Goal: Task Accomplishment & Management: Manage account settings

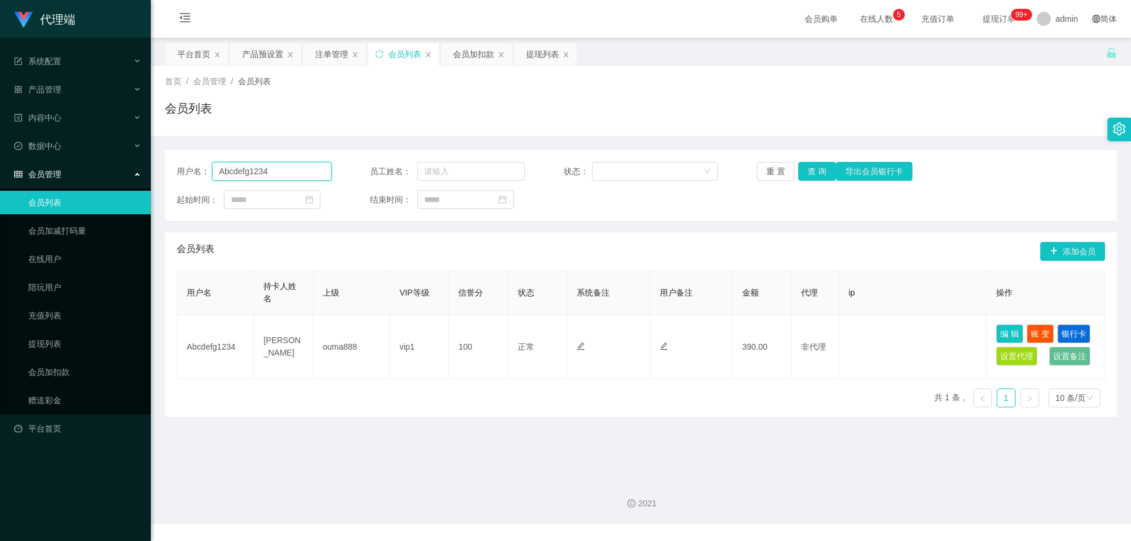
click at [127, 162] on section "代理端 系统配置 产品管理 产品列表 产品预设置 开奖记录 注单管理 即时注单 内容中心 数据中心 会员管理 会员列表 会员加减打码量 在线用户 陪玩用户 充…" at bounding box center [565, 262] width 1131 height 524
paste input "liuxia"
type input "liuxia"
click at [812, 171] on button "查 询" at bounding box center [817, 171] width 38 height 19
drag, startPoint x: 647, startPoint y: 97, endPoint x: 562, endPoint y: 87, distance: 85.5
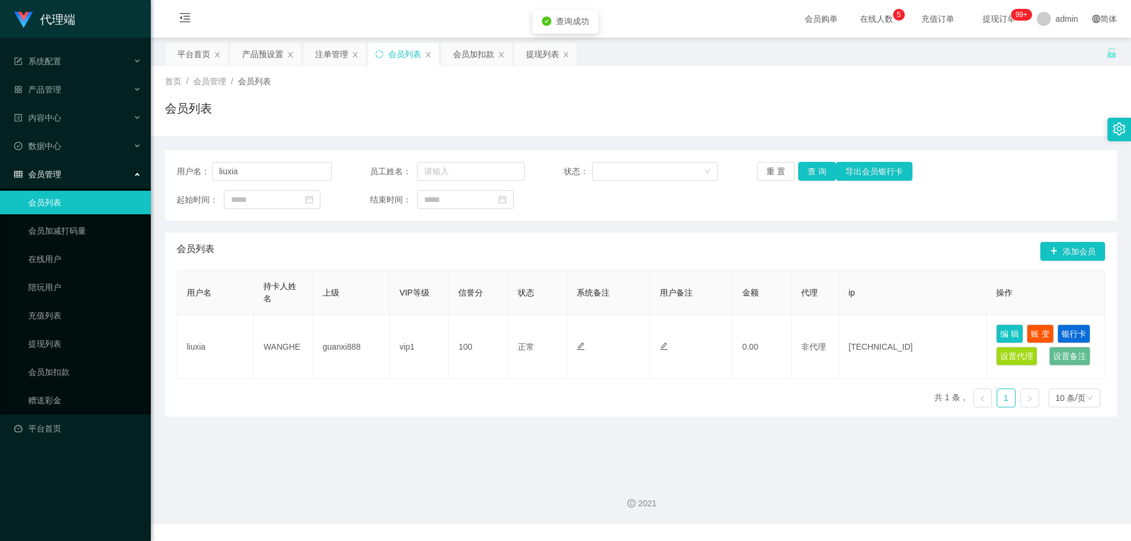
click at [647, 97] on div "首页 / 会员管理 / 会员列表 / 会员列表" at bounding box center [641, 100] width 952 height 51
click at [327, 55] on div "注单管理" at bounding box center [331, 54] width 33 height 22
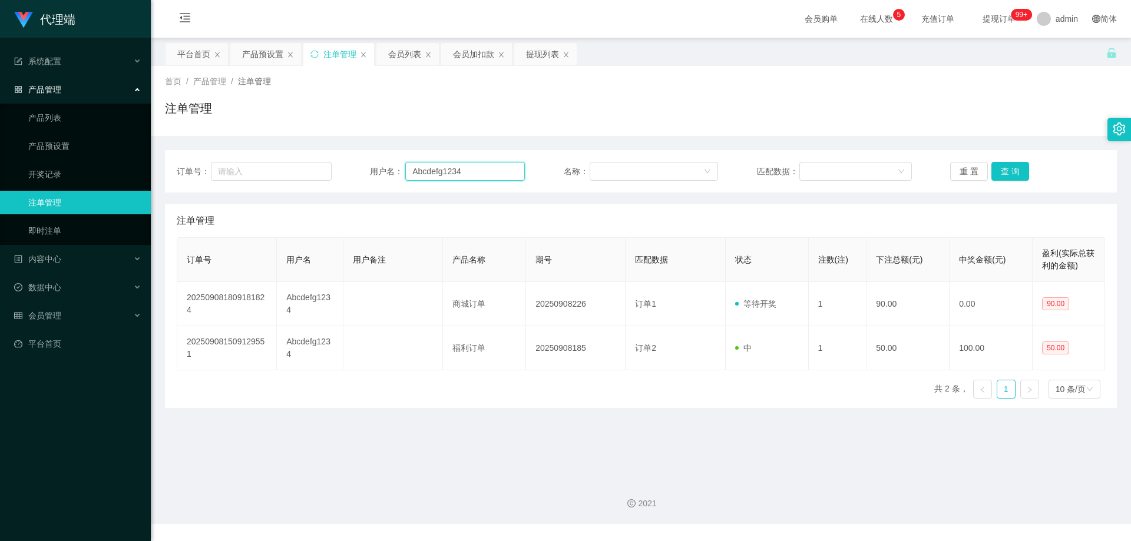
drag, startPoint x: 383, startPoint y: 168, endPoint x: 365, endPoint y: 169, distance: 18.3
click at [280, 171] on div "订单号： 用户名： Abcdefg1234 名称： 匹配数据： 重 置 查 询" at bounding box center [641, 171] width 928 height 19
paste input "liuxia"
type input "liuxia"
click at [1008, 170] on button "查 询" at bounding box center [1010, 171] width 38 height 19
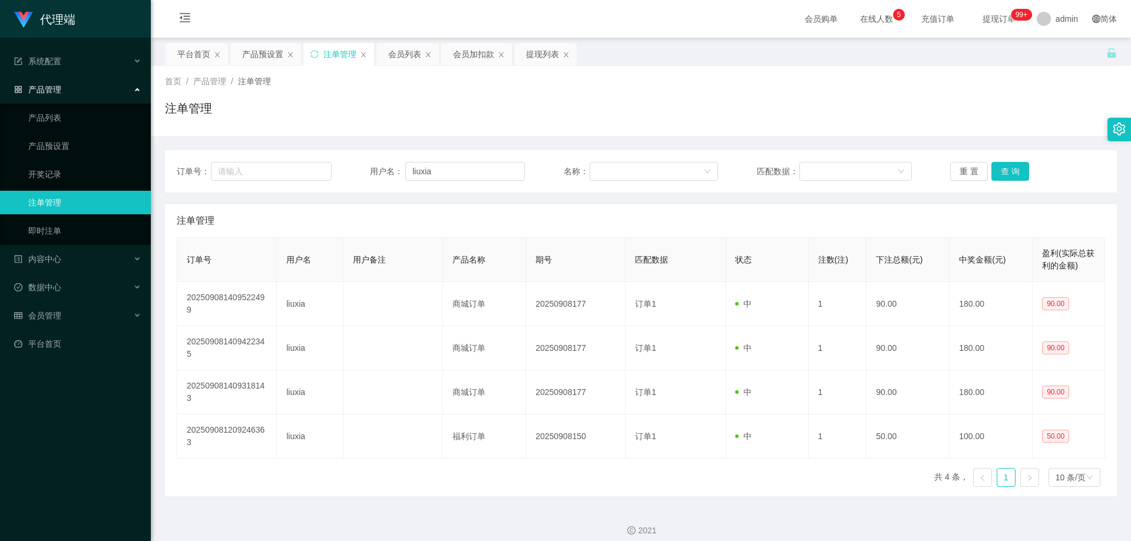
click at [760, 123] on div "注单管理" at bounding box center [641, 113] width 952 height 27
click at [402, 54] on div "会员列表" at bounding box center [404, 54] width 33 height 22
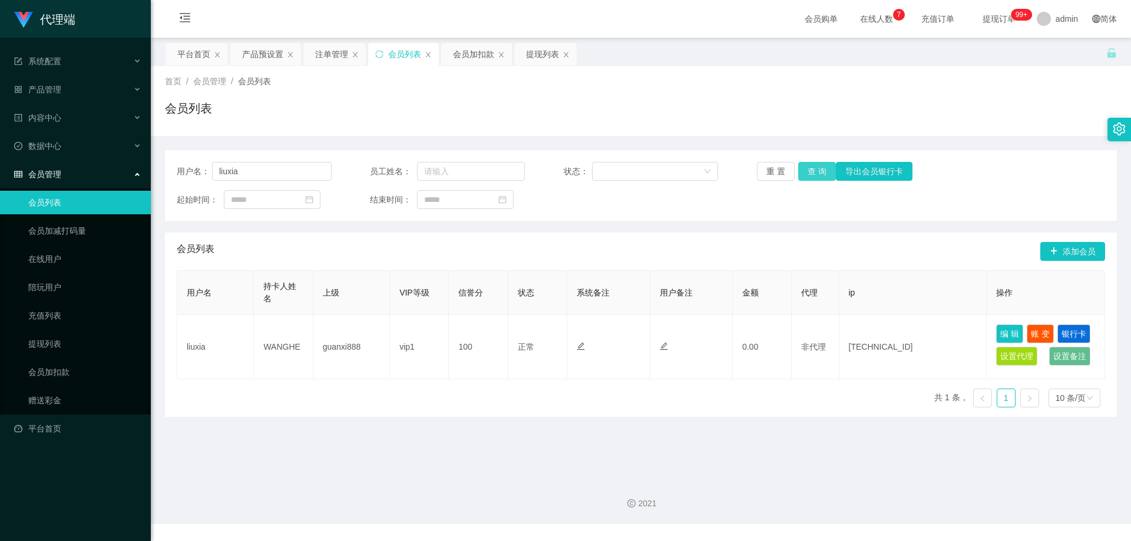
click at [807, 174] on button "查 询" at bounding box center [817, 171] width 38 height 19
drag, startPoint x: 809, startPoint y: 173, endPoint x: 701, endPoint y: 133, distance: 114.4
click at [809, 173] on button "查 询" at bounding box center [817, 171] width 38 height 19
click at [322, 51] on div "注单管理" at bounding box center [331, 54] width 33 height 22
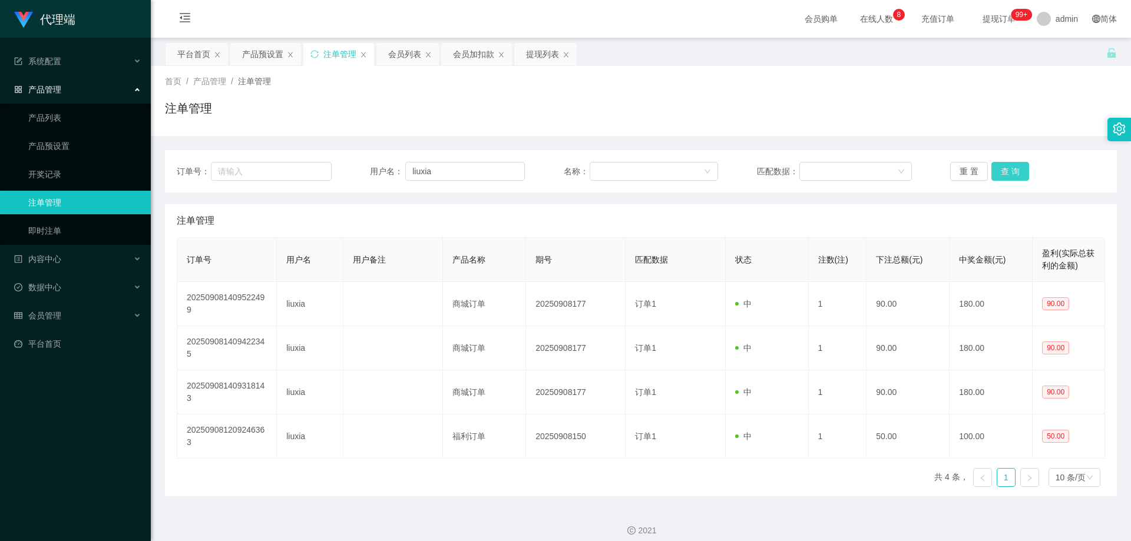
click at [997, 173] on button "查 询" at bounding box center [1010, 171] width 38 height 19
click at [877, 108] on div "注单管理" at bounding box center [641, 113] width 952 height 27
click at [250, 53] on div "产品预设置" at bounding box center [262, 54] width 41 height 22
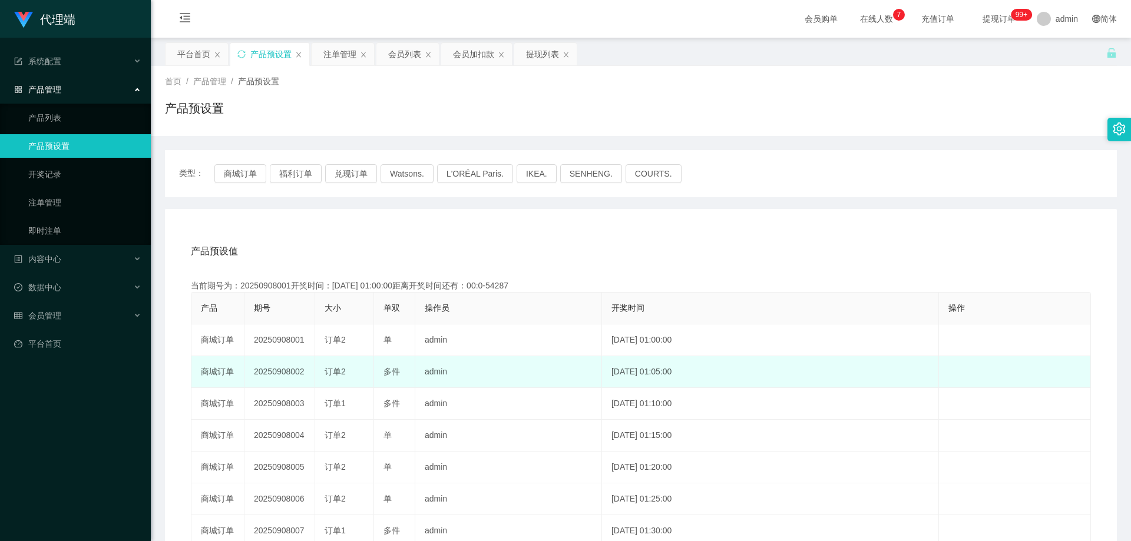
click at [278, 375] on td "20250908002" at bounding box center [279, 372] width 71 height 32
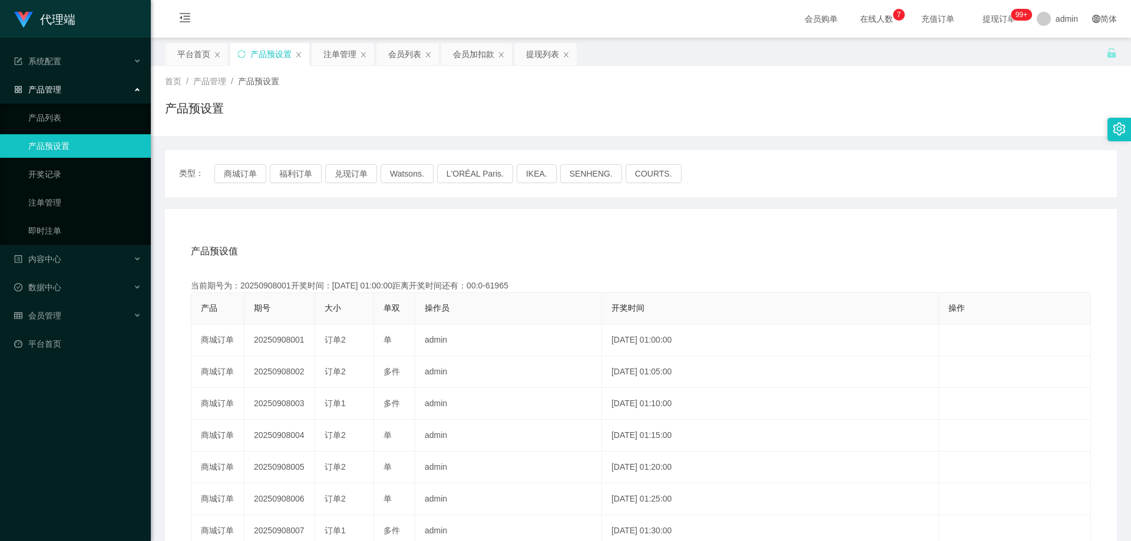
copy td "20250908002"
click at [232, 173] on button "商城订单" at bounding box center [240, 173] width 52 height 19
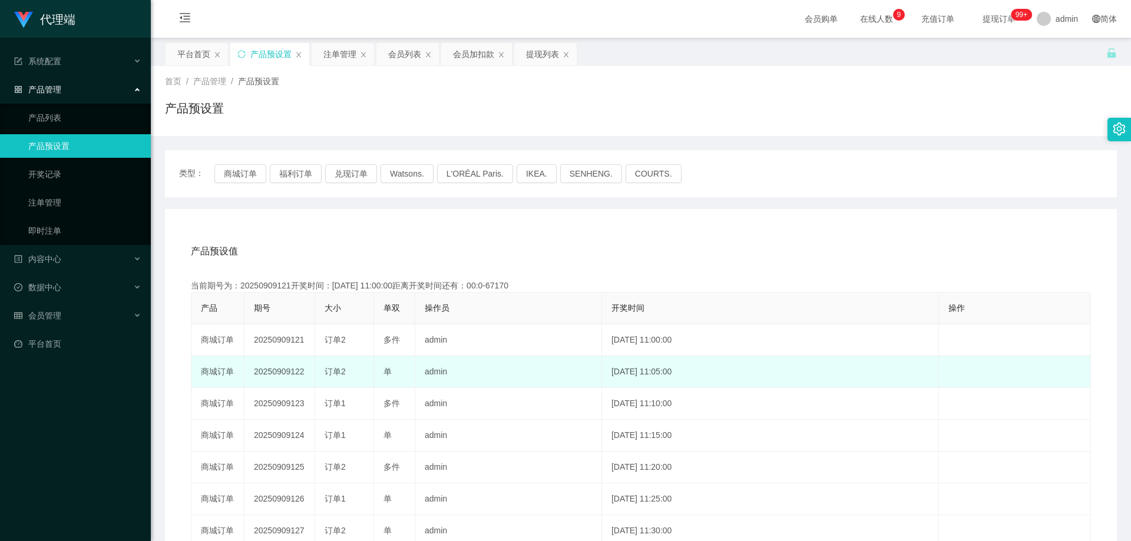
click at [277, 366] on td "20250909122" at bounding box center [279, 372] width 71 height 32
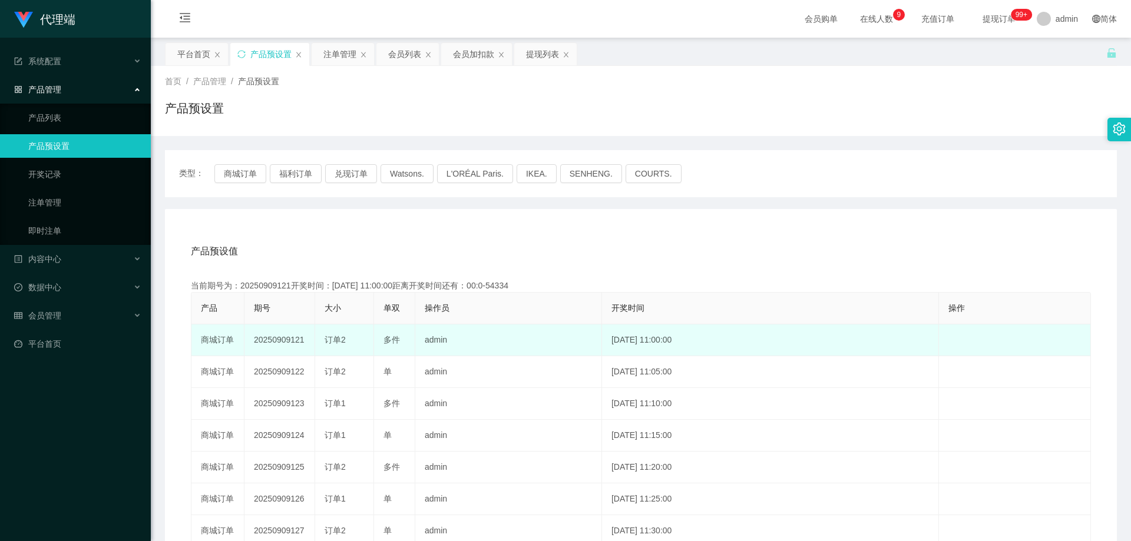
copy td "20250909122"
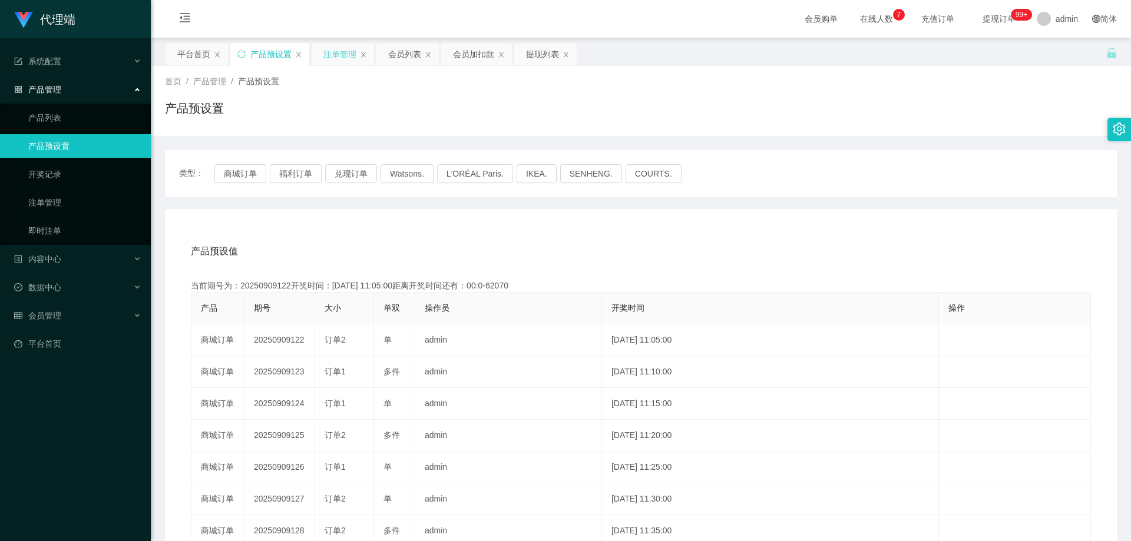
click at [318, 53] on div "注单管理" at bounding box center [343, 54] width 62 height 22
click at [330, 55] on div "注单管理" at bounding box center [339, 54] width 33 height 22
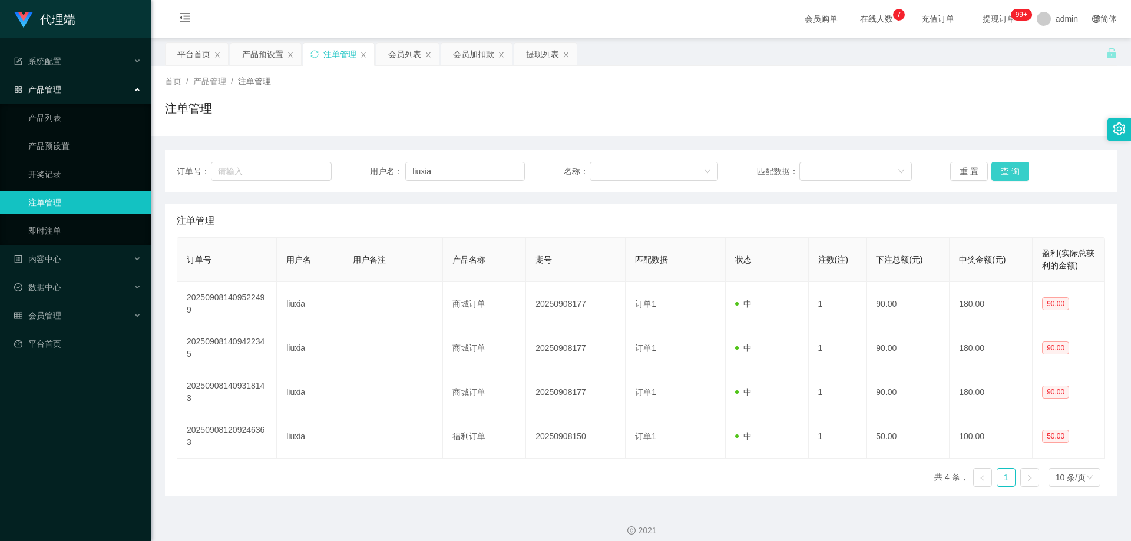
click at [1004, 173] on button "查 询" at bounding box center [1010, 171] width 38 height 19
click at [1004, 172] on button "查 询" at bounding box center [1010, 171] width 38 height 19
click at [1004, 172] on div "重 置 查 询" at bounding box center [1027, 171] width 155 height 19
click at [1004, 172] on button "查 询" at bounding box center [1010, 171] width 38 height 19
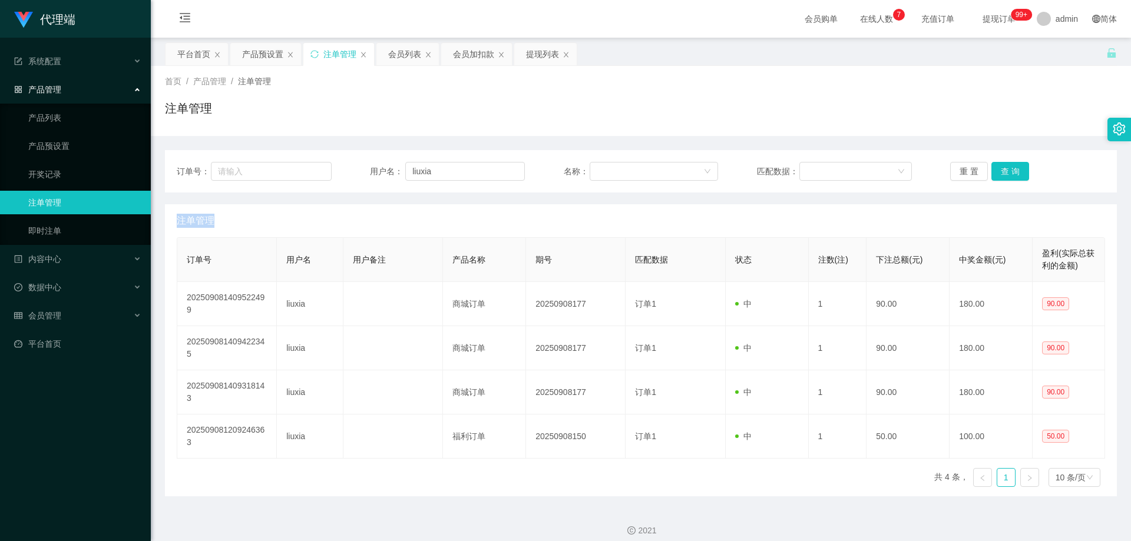
click at [1004, 172] on div "重 置 查 询" at bounding box center [1027, 171] width 155 height 19
click at [1004, 172] on button "查 询" at bounding box center [1010, 171] width 38 height 19
click at [1004, 172] on div "重 置 查 询" at bounding box center [1027, 171] width 155 height 19
click at [1015, 173] on button "查 询" at bounding box center [1010, 171] width 38 height 19
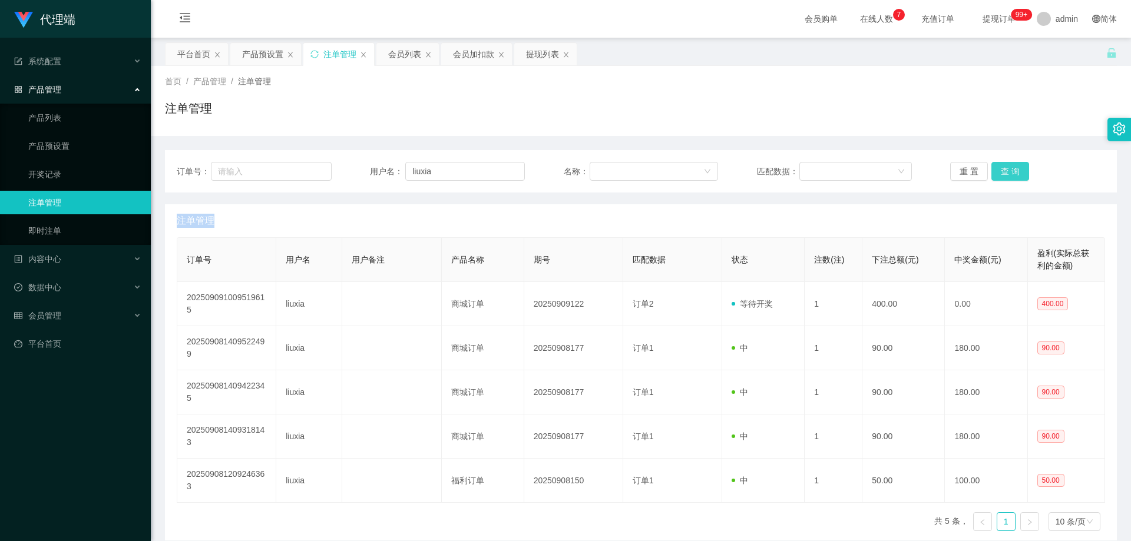
click at [1013, 174] on button "查 询" at bounding box center [1010, 171] width 38 height 19
click at [1012, 171] on button "查 询" at bounding box center [1010, 171] width 38 height 19
click at [1012, 171] on div "重 置 查 询" at bounding box center [1027, 171] width 155 height 19
click at [1012, 171] on button "查 询" at bounding box center [1010, 171] width 38 height 19
click at [1012, 171] on div "重 置 查 询" at bounding box center [1027, 171] width 155 height 19
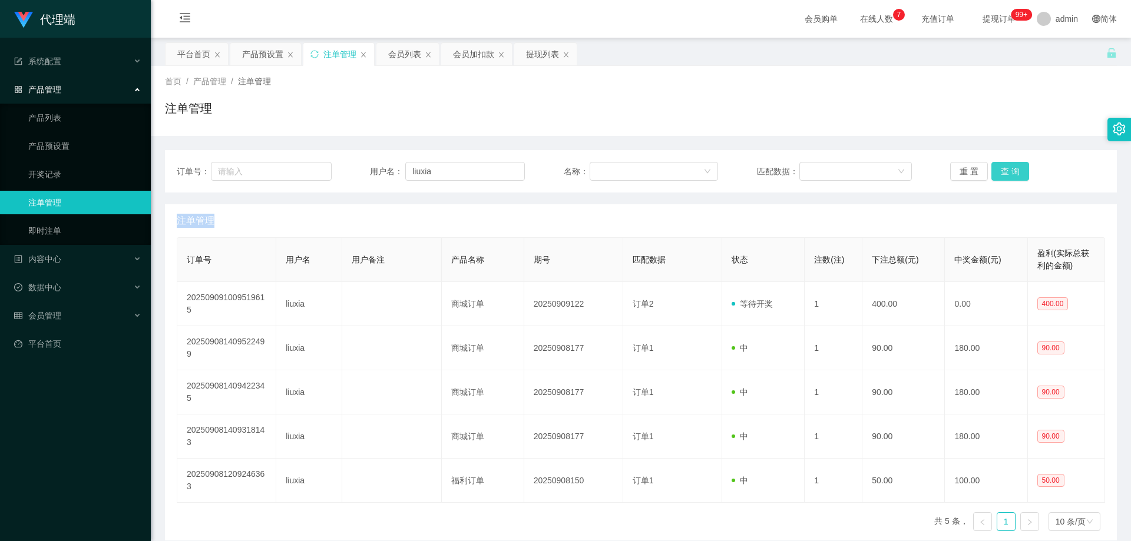
click at [1008, 173] on button "查 询" at bounding box center [1010, 171] width 38 height 19
click at [1008, 173] on div "重 置 查 询" at bounding box center [1027, 171] width 155 height 19
click at [1008, 173] on button "查 询" at bounding box center [1010, 171] width 38 height 19
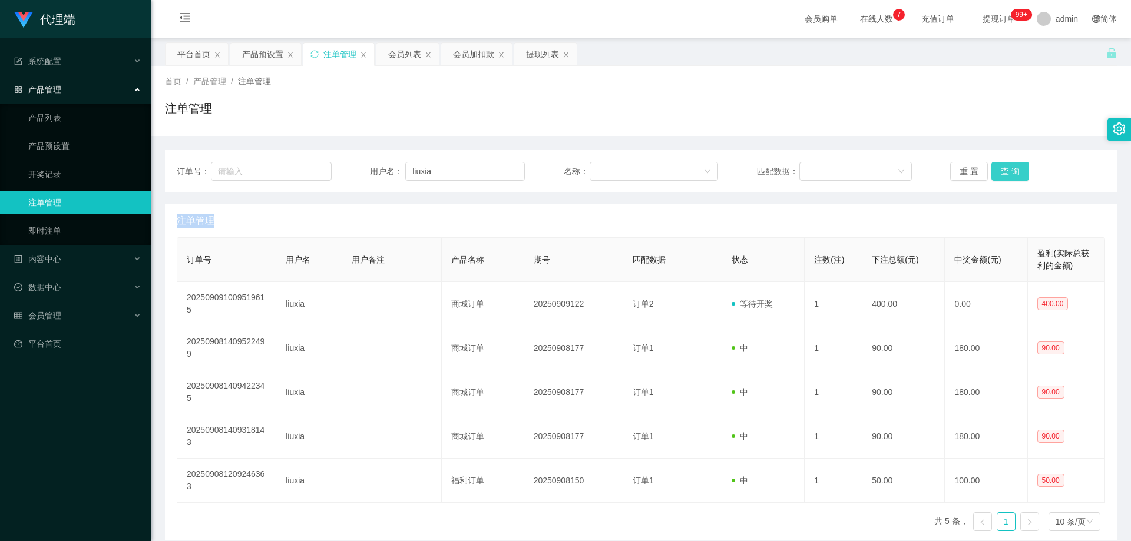
click at [1008, 173] on button "查 询" at bounding box center [1010, 171] width 38 height 19
click at [996, 174] on button "查 询" at bounding box center [1010, 171] width 38 height 19
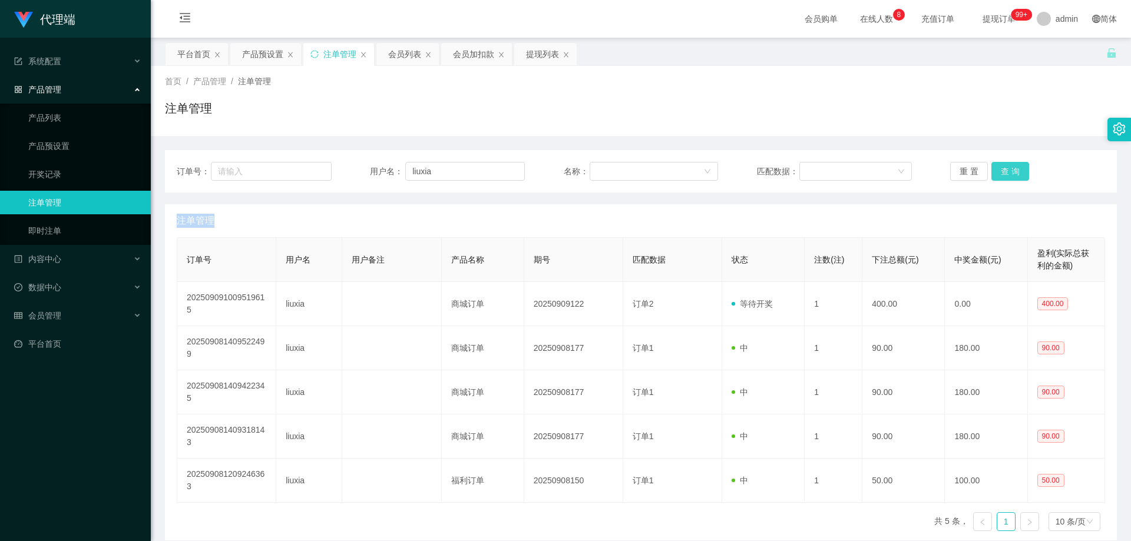
click at [1009, 177] on button "查 询" at bounding box center [1010, 171] width 38 height 19
click at [396, 51] on div "会员列表" at bounding box center [404, 54] width 33 height 22
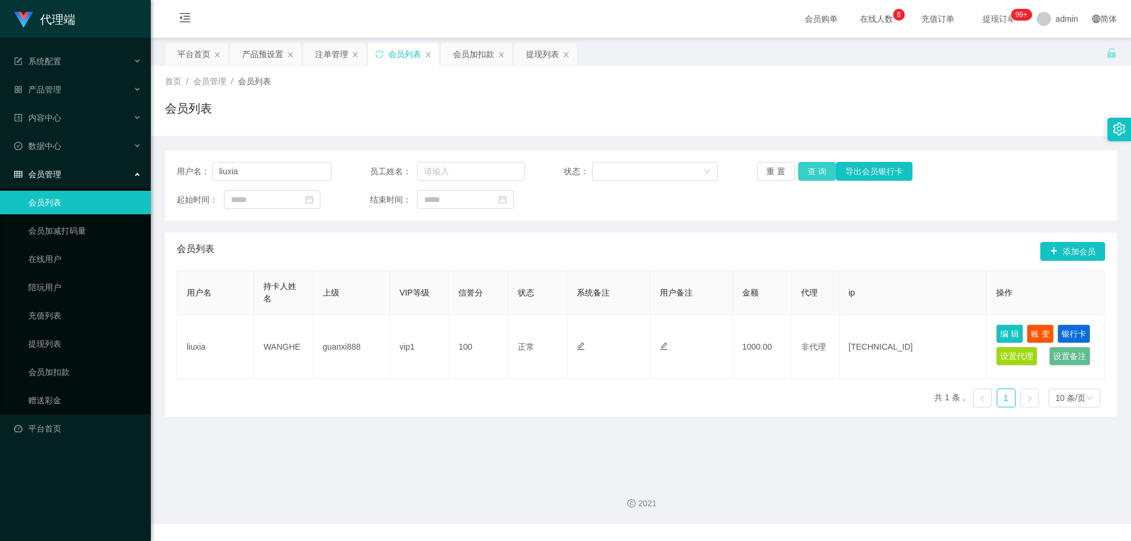
click at [815, 172] on button "查 询" at bounding box center [817, 171] width 38 height 19
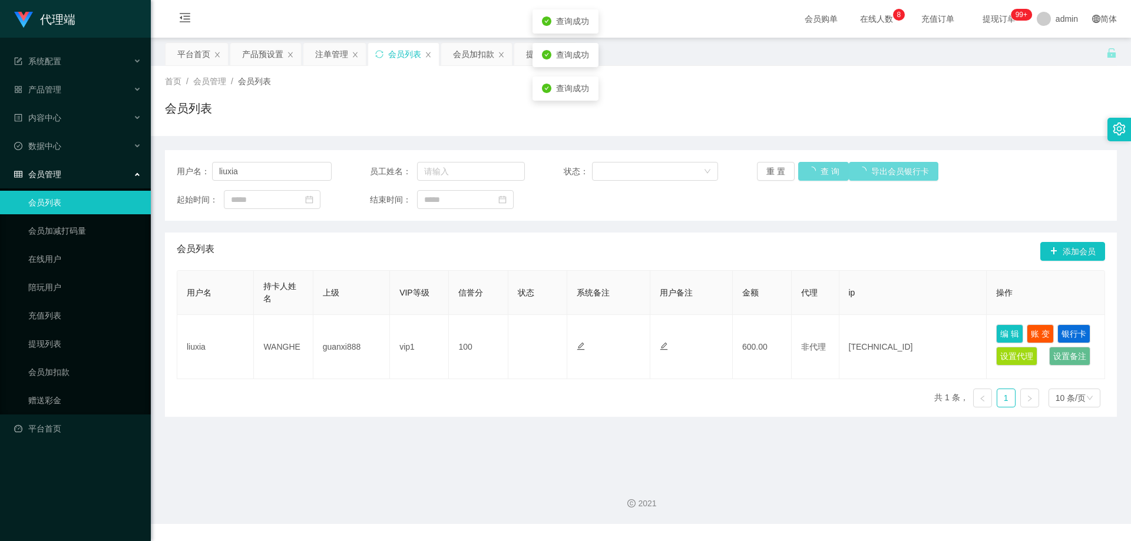
click at [815, 172] on div "重 置 查 询 导出会员银行卡" at bounding box center [834, 171] width 155 height 19
click at [816, 170] on button "查 询" at bounding box center [817, 171] width 38 height 19
click at [810, 174] on button "查 询" at bounding box center [817, 171] width 38 height 19
click at [810, 175] on button "查 询" at bounding box center [817, 171] width 38 height 19
